Goal: Transaction & Acquisition: Register for event/course

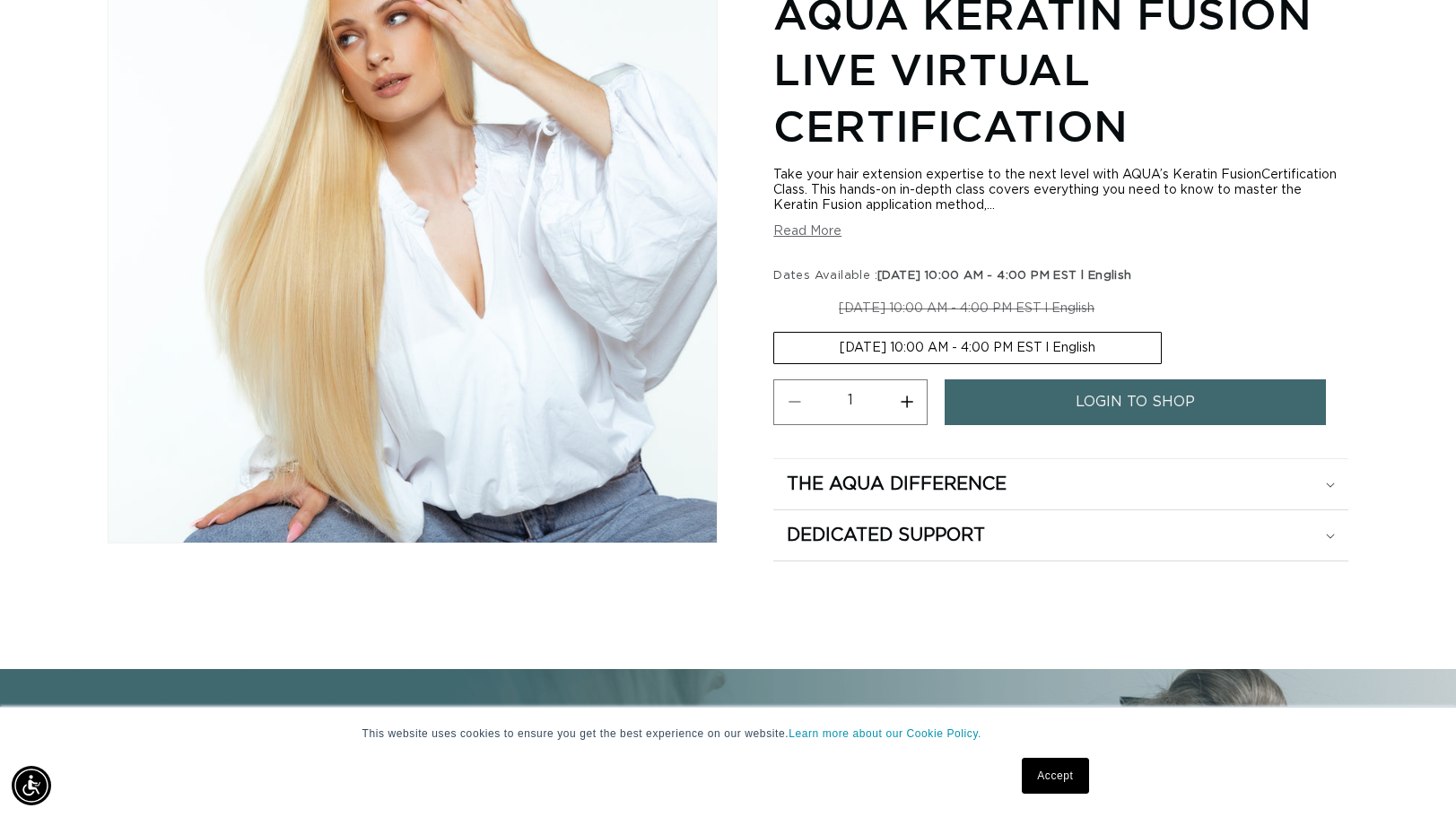
click at [1066, 403] on link "login to shop" at bounding box center [1135, 402] width 381 height 45
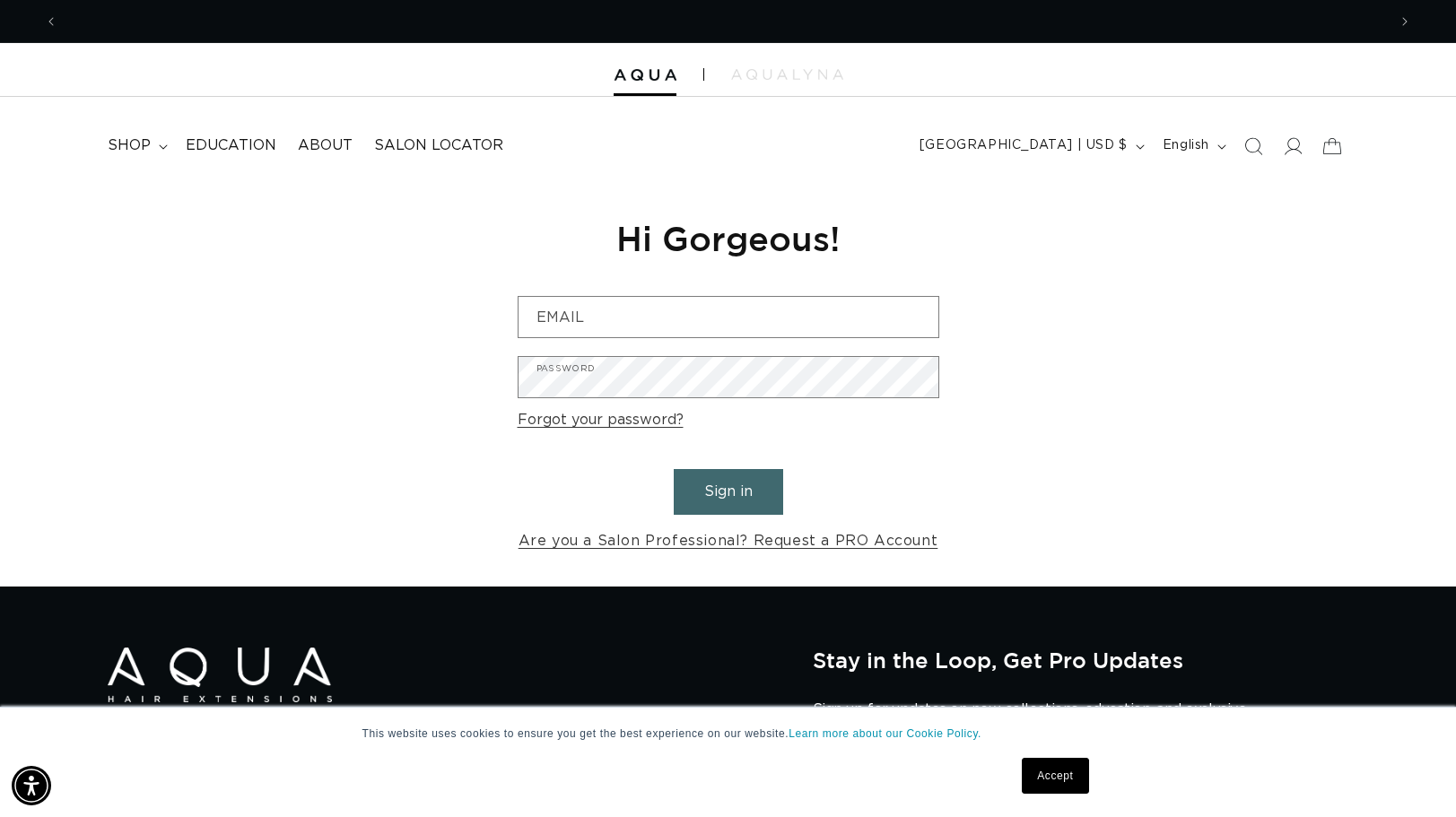
scroll to position [0, 1328]
